Goal: Task Accomplishment & Management: Complete application form

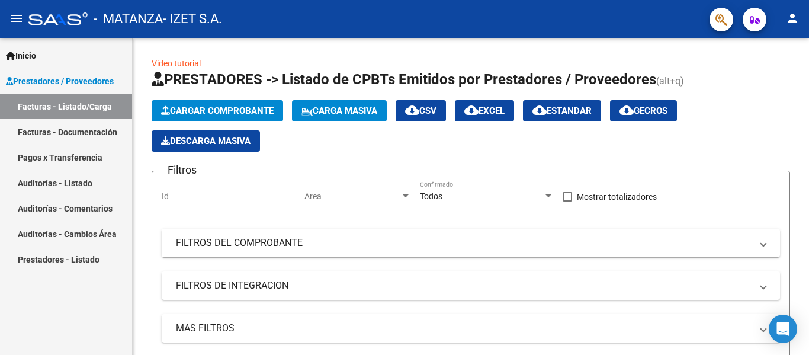
scroll to position [1, 0]
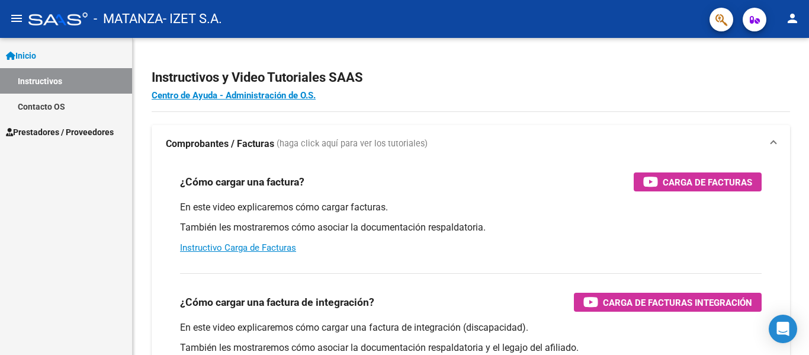
click at [49, 57] on link "Inicio" at bounding box center [66, 55] width 132 height 25
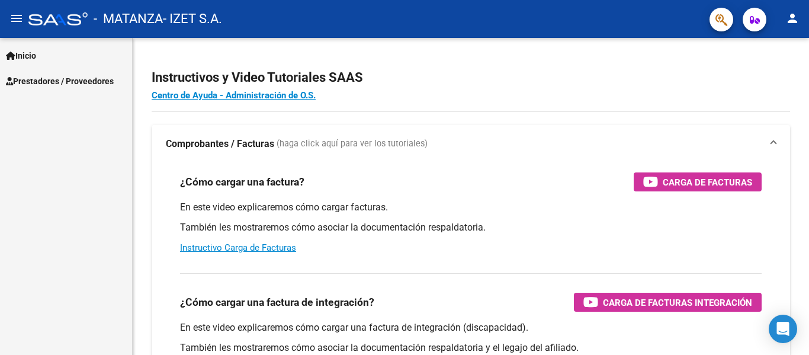
click at [56, 77] on span "Prestadores / Proveedores" at bounding box center [60, 81] width 108 height 13
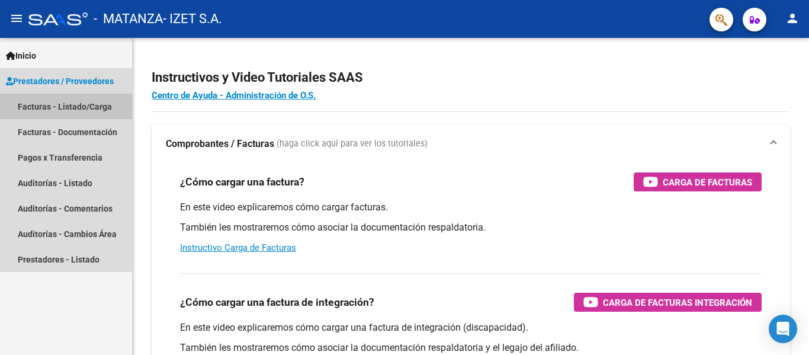
click at [55, 103] on link "Facturas - Listado/Carga" at bounding box center [66, 106] width 132 height 25
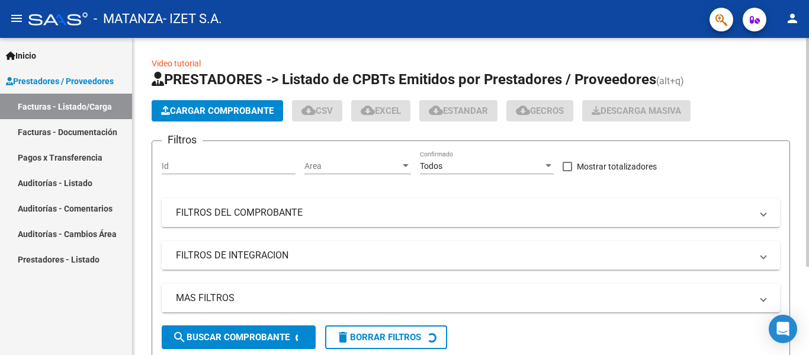
click at [189, 109] on span "Cargar Comprobante" at bounding box center [217, 110] width 113 height 11
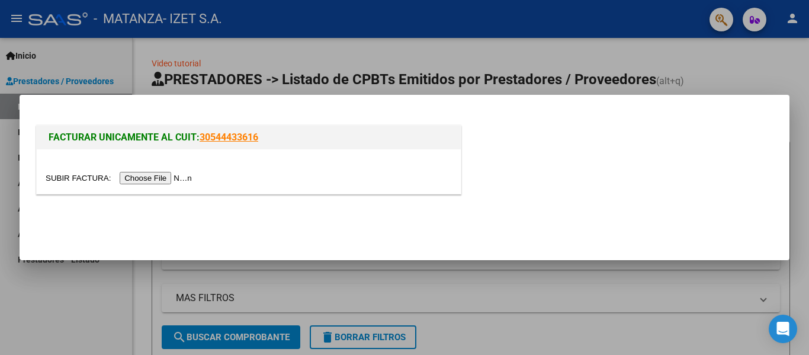
click at [148, 180] on input "file" at bounding box center [121, 178] width 150 height 12
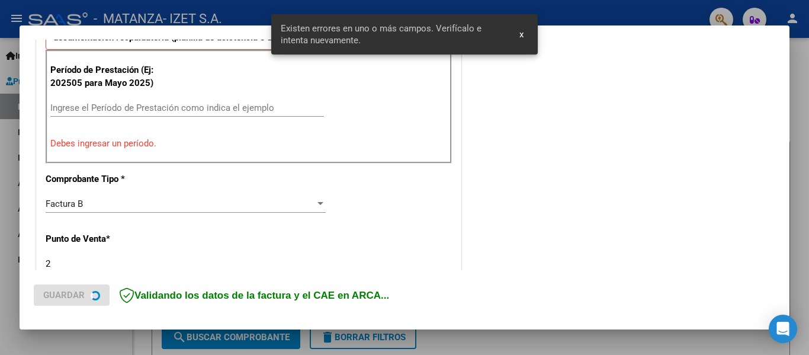
scroll to position [358, 0]
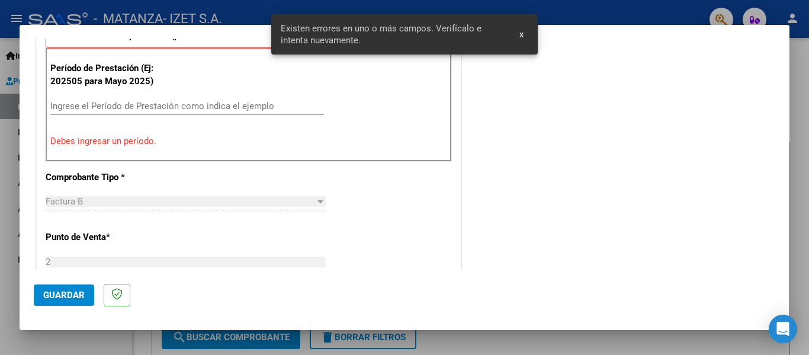
click at [82, 101] on input "Ingrese el Período de Prestación como indica el ejemplo" at bounding box center [187, 106] width 274 height 11
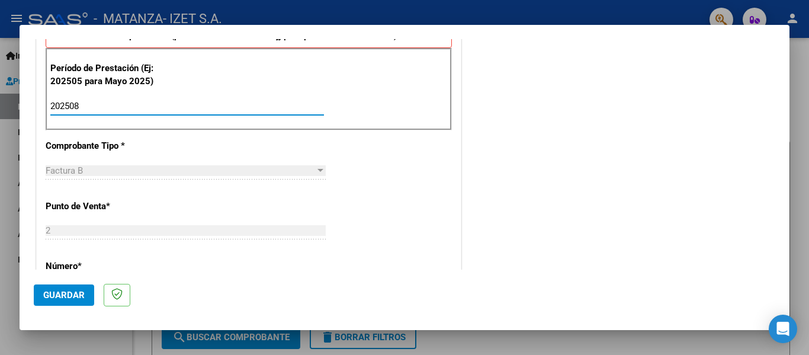
type input "202508"
click at [62, 290] on span "Guardar" at bounding box center [63, 295] width 41 height 11
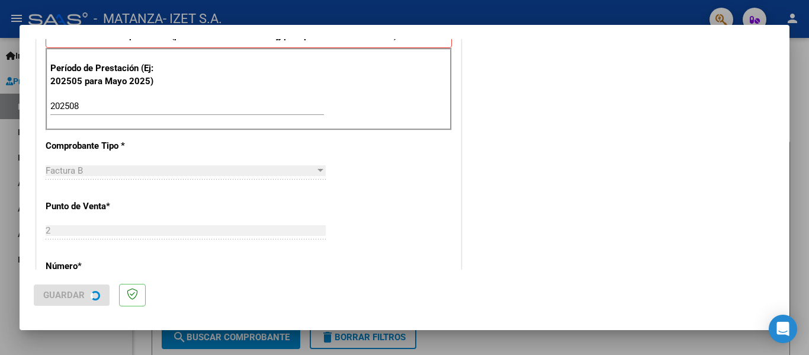
scroll to position [0, 0]
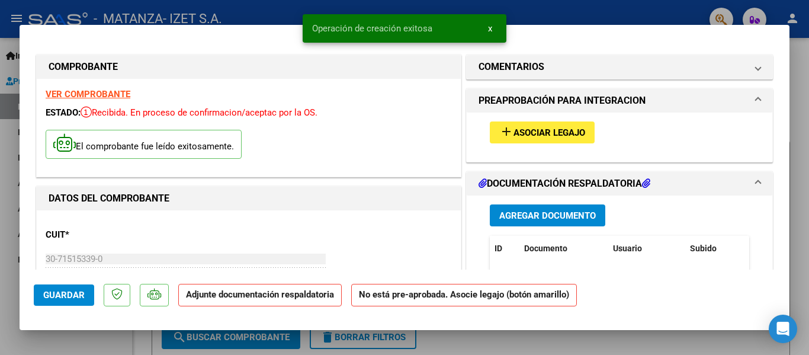
click at [530, 128] on span "Asociar Legajo" at bounding box center [550, 132] width 72 height 11
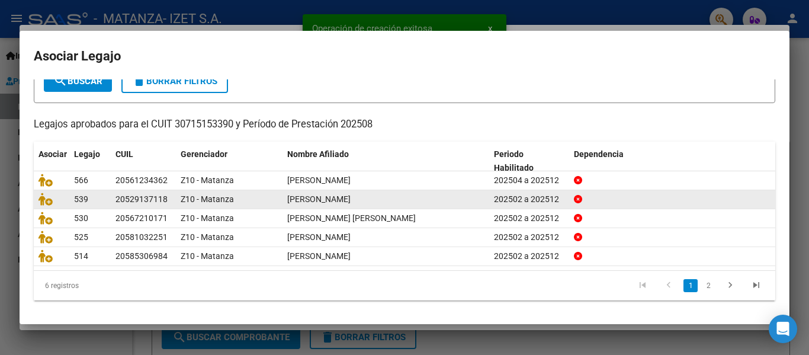
scroll to position [81, 0]
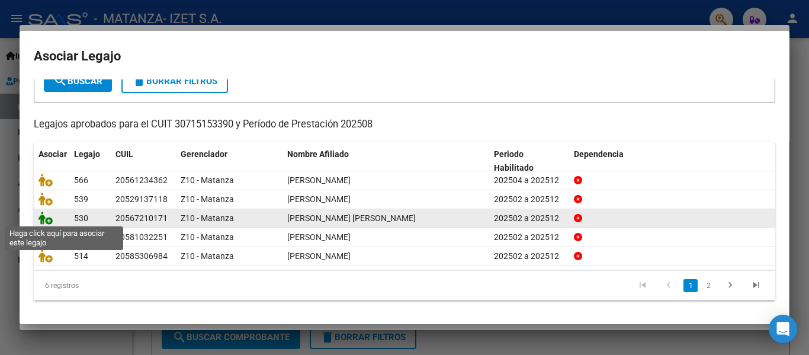
click at [50, 219] on icon at bounding box center [46, 218] width 14 height 13
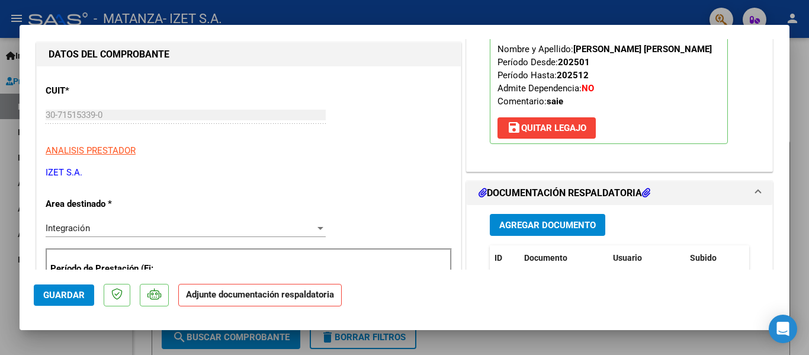
scroll to position [178, 0]
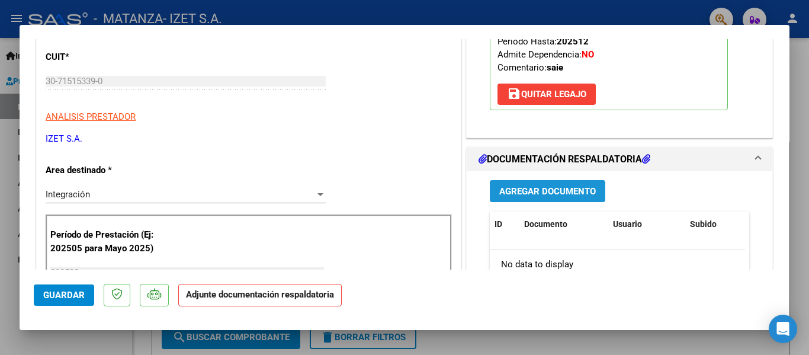
click at [537, 189] on span "Agregar Documento" at bounding box center [547, 191] width 97 height 11
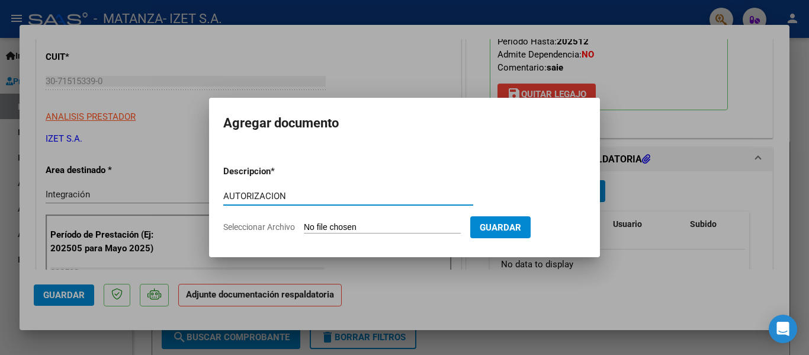
type input "AUTORIZACION"
click at [356, 227] on input "Seleccionar Archivo" at bounding box center [382, 227] width 157 height 11
type input "C:\fakepath\RAMIREZ AUTORIZACION FEB-DIC.pdf"
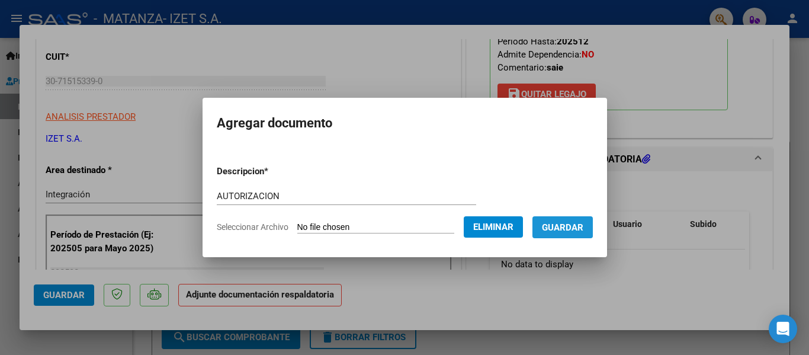
click at [571, 225] on span "Guardar" at bounding box center [562, 227] width 41 height 11
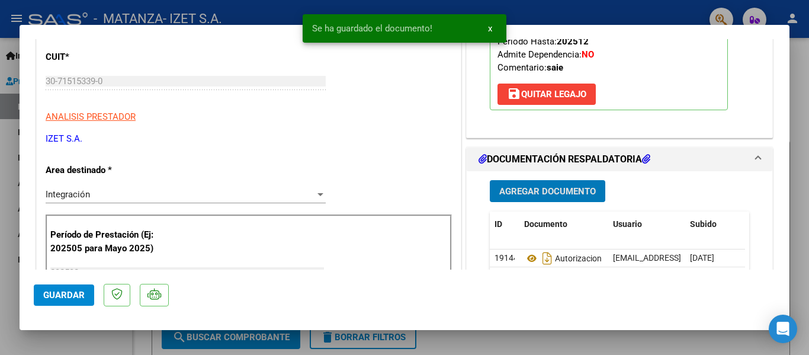
click at [546, 193] on span "Agregar Documento" at bounding box center [547, 191] width 97 height 11
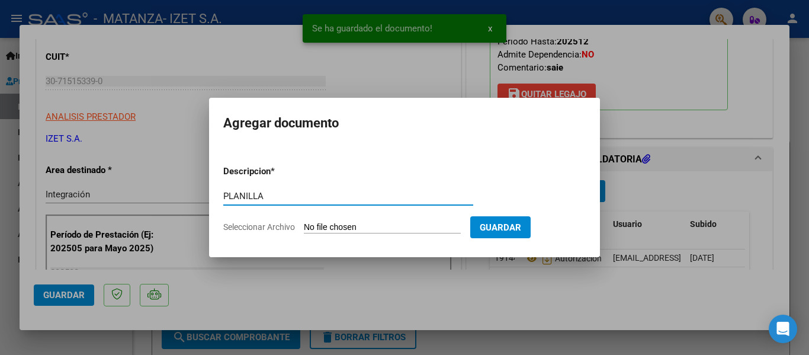
type input "PLANILLA"
click at [346, 225] on input "Seleccionar Archivo" at bounding box center [382, 227] width 157 height 11
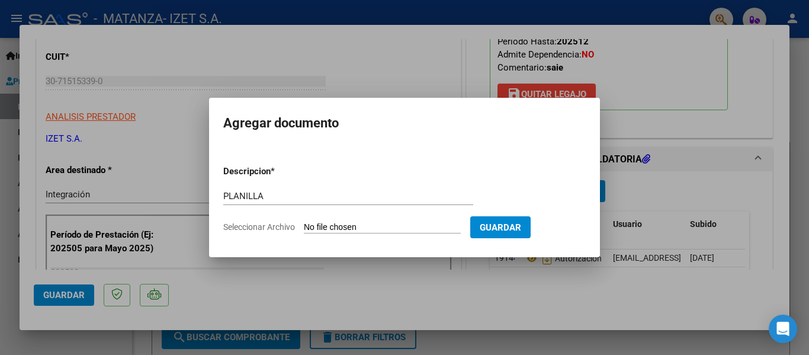
type input "C:\fakepath\PLANILLA_56724017_RAMIREZ_AGOSTO.jpeg"
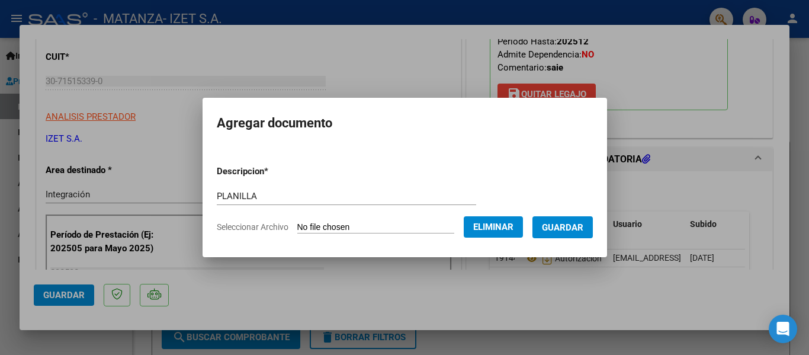
click at [557, 223] on span "Guardar" at bounding box center [562, 227] width 41 height 11
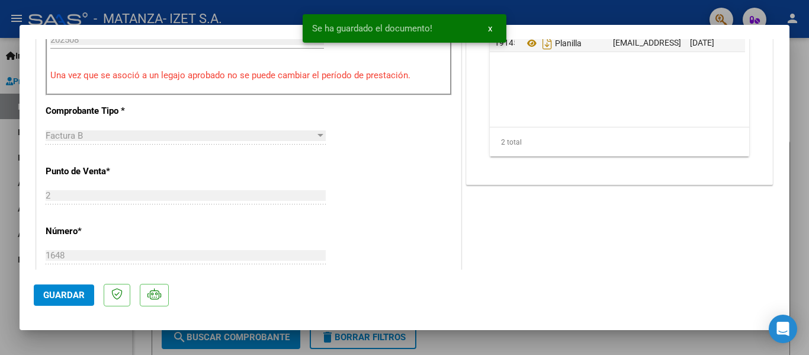
scroll to position [415, 0]
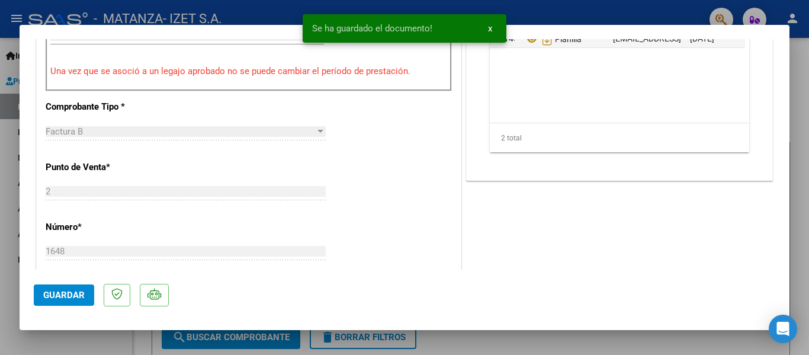
click at [66, 294] on span "Guardar" at bounding box center [63, 295] width 41 height 11
click at [87, 339] on div at bounding box center [404, 177] width 809 height 355
type input "$ 0,00"
